Goal: Task Accomplishment & Management: Manage account settings

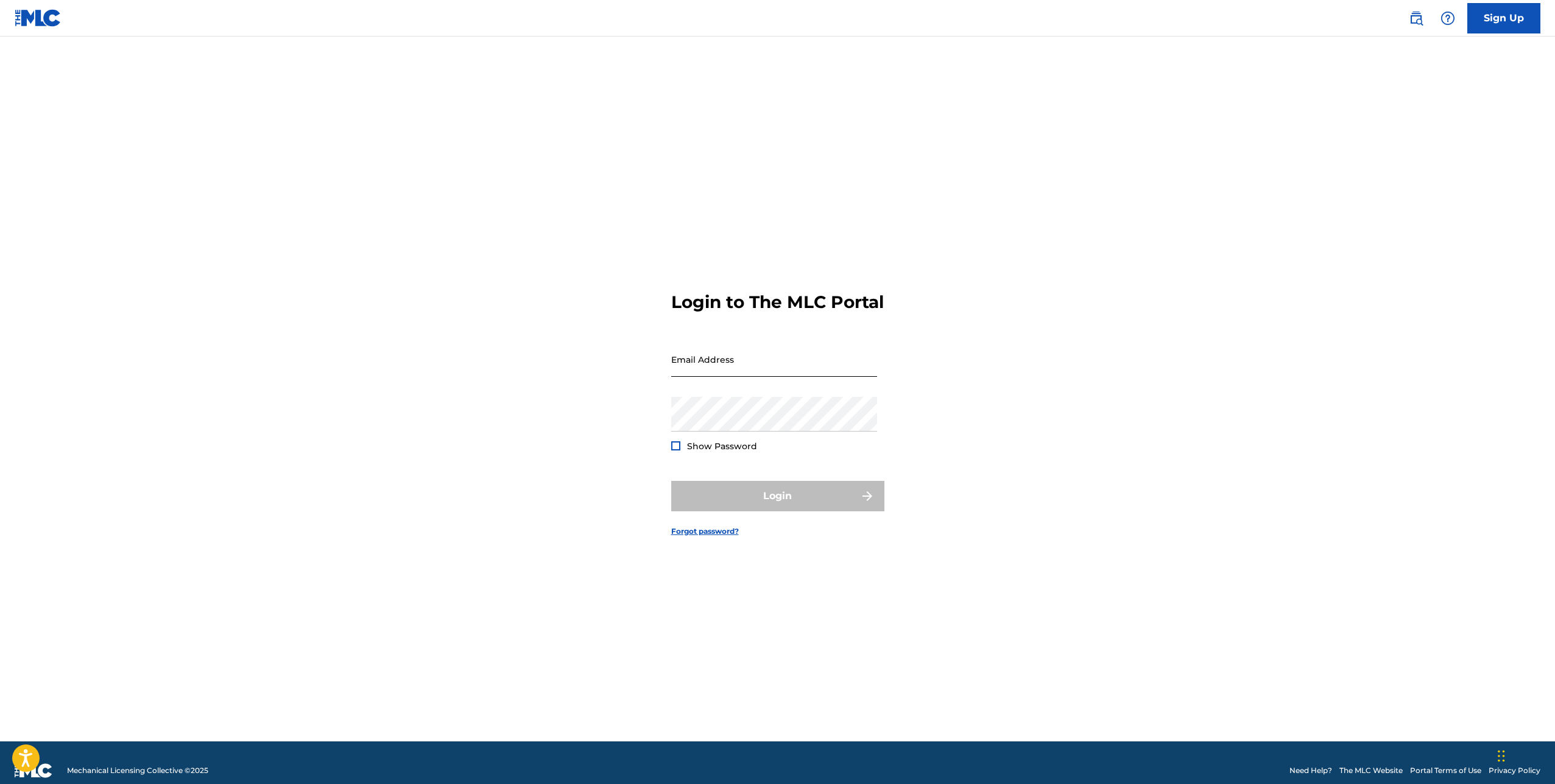
click at [697, 368] on input "Email Address" at bounding box center [774, 359] width 206 height 35
type input "[EMAIL_ADDRESS][DOMAIN_NAME]"
click at [691, 452] on span "Show Password" at bounding box center [722, 446] width 70 height 11
click at [677, 450] on div at bounding box center [675, 445] width 9 height 9
click at [757, 511] on button "Login" at bounding box center [778, 496] width 213 height 31
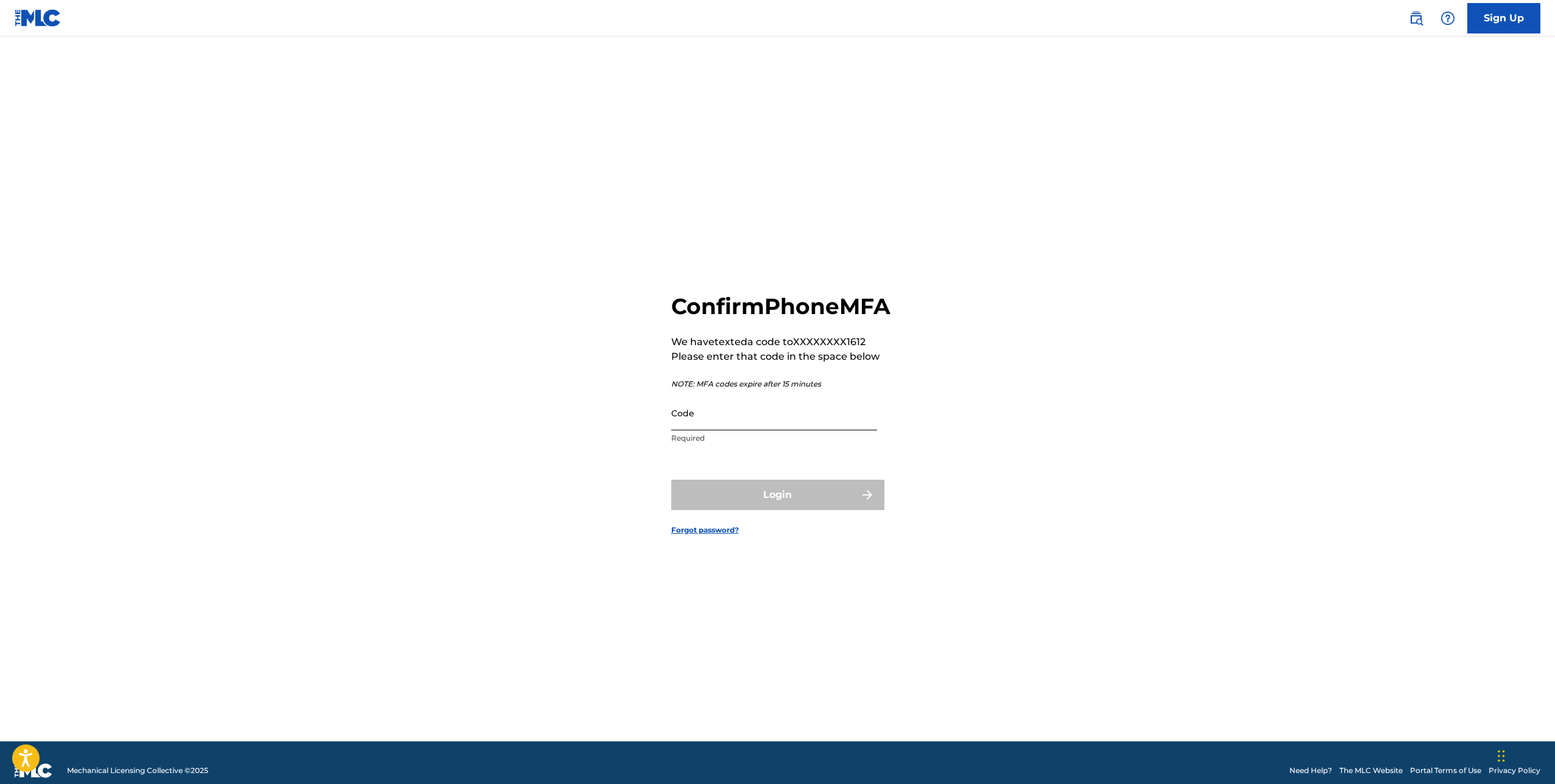
click at [701, 431] on input "Code" at bounding box center [774, 413] width 206 height 35
paste input "712448"
type input "712448"
click at [762, 500] on button "Login" at bounding box center [778, 495] width 213 height 31
